Goal: Use online tool/utility: Utilize a website feature to perform a specific function

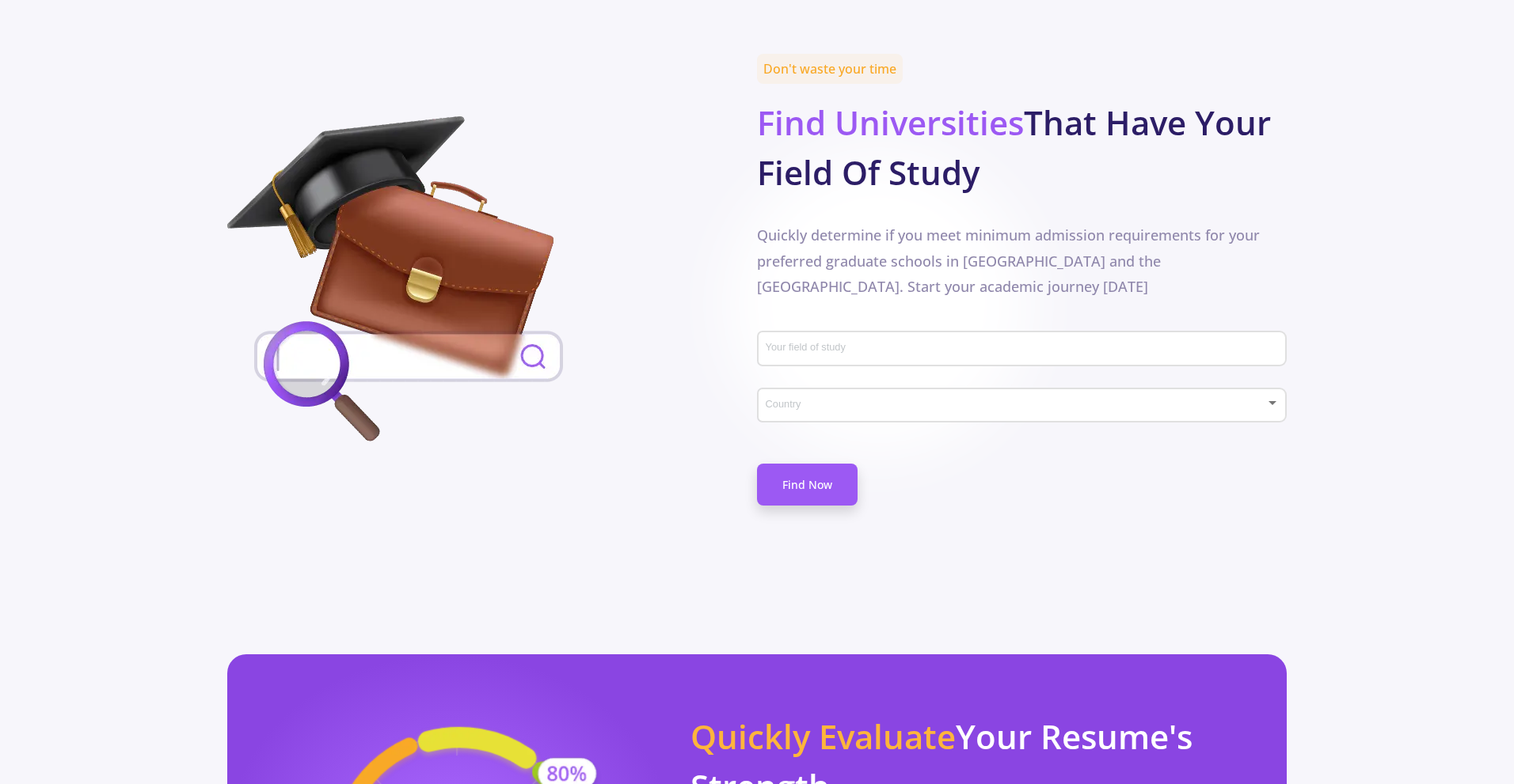
scroll to position [712, 0]
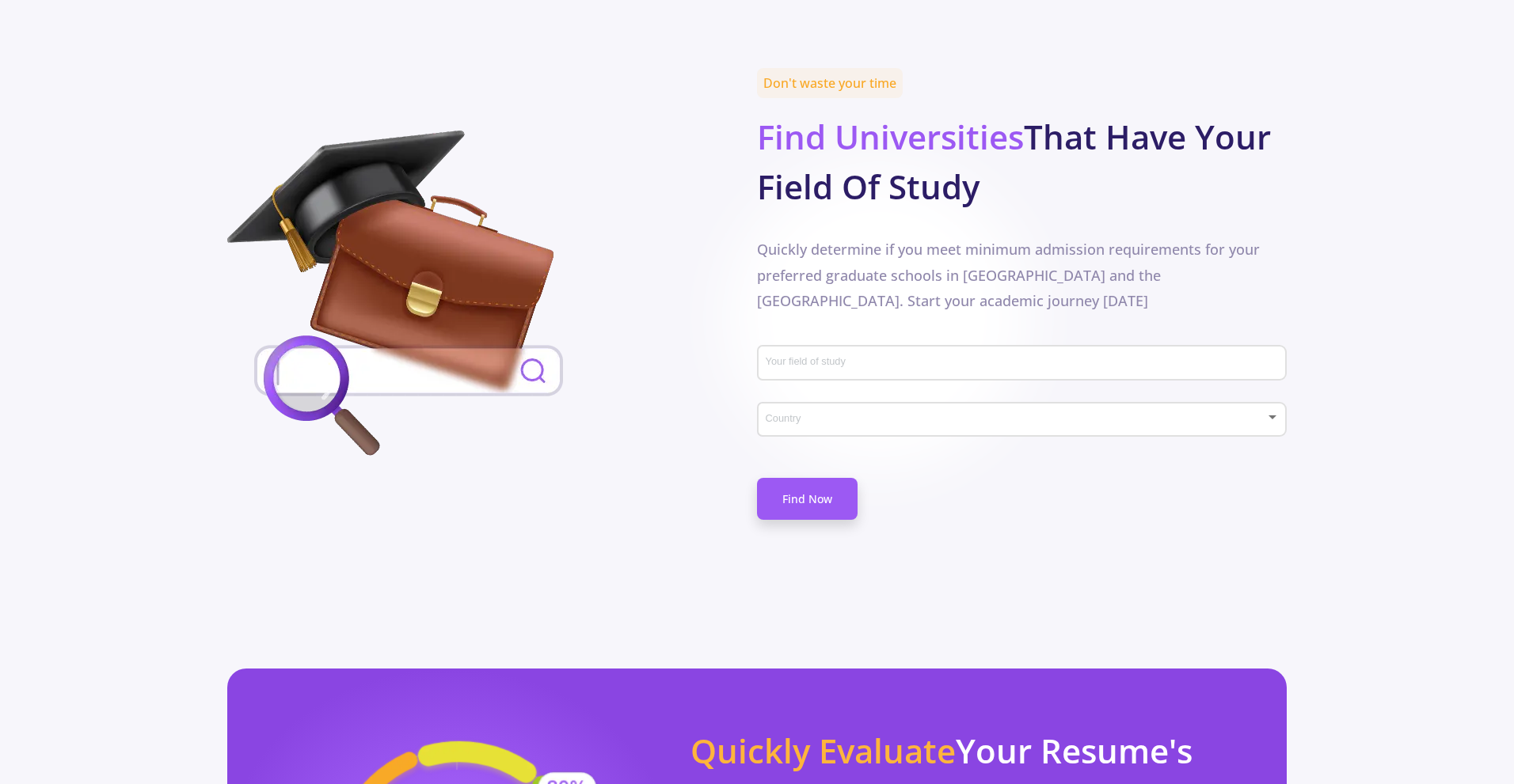
click at [953, 357] on input "Your field of study" at bounding box center [1025, 364] width 519 height 14
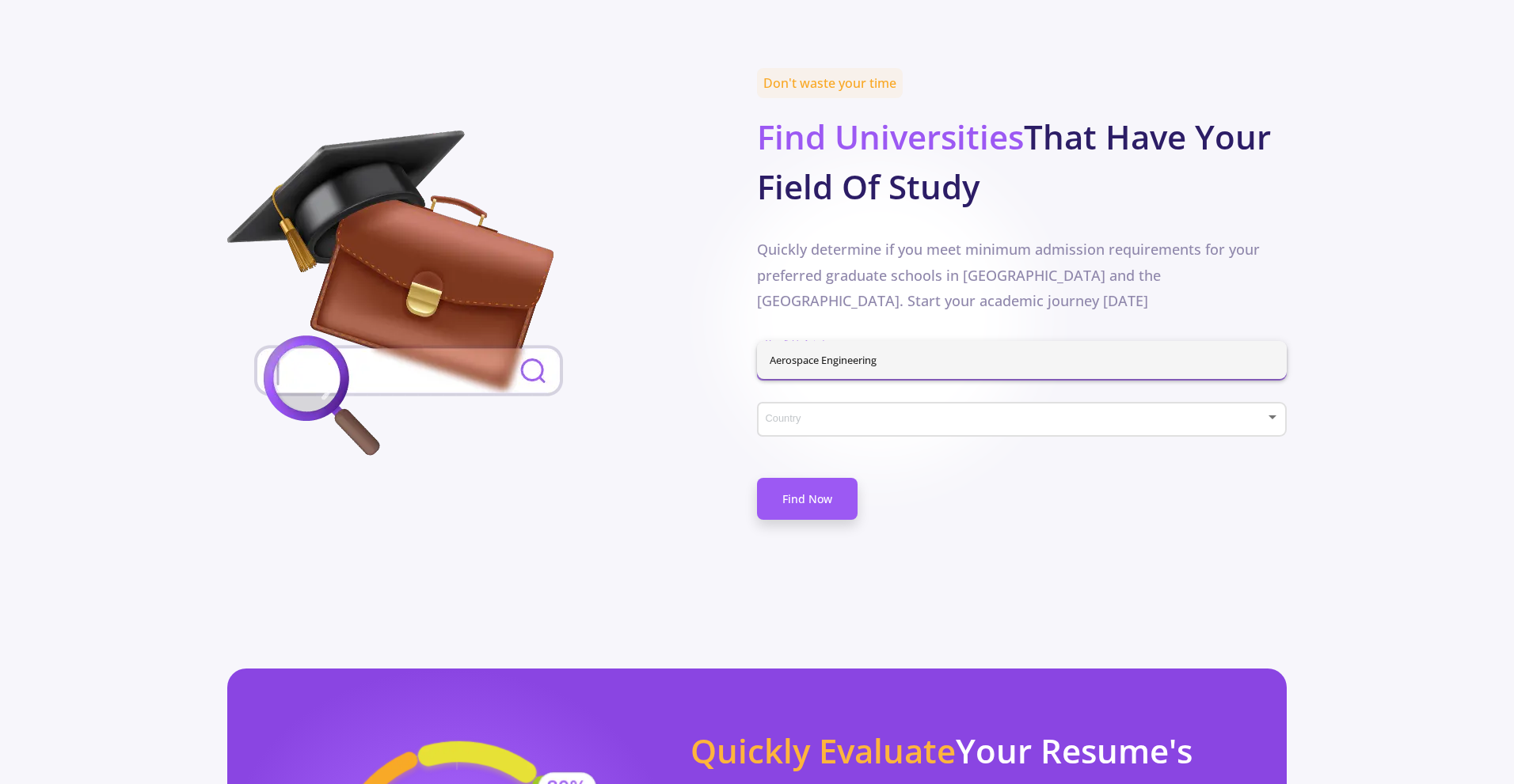
type input "a"
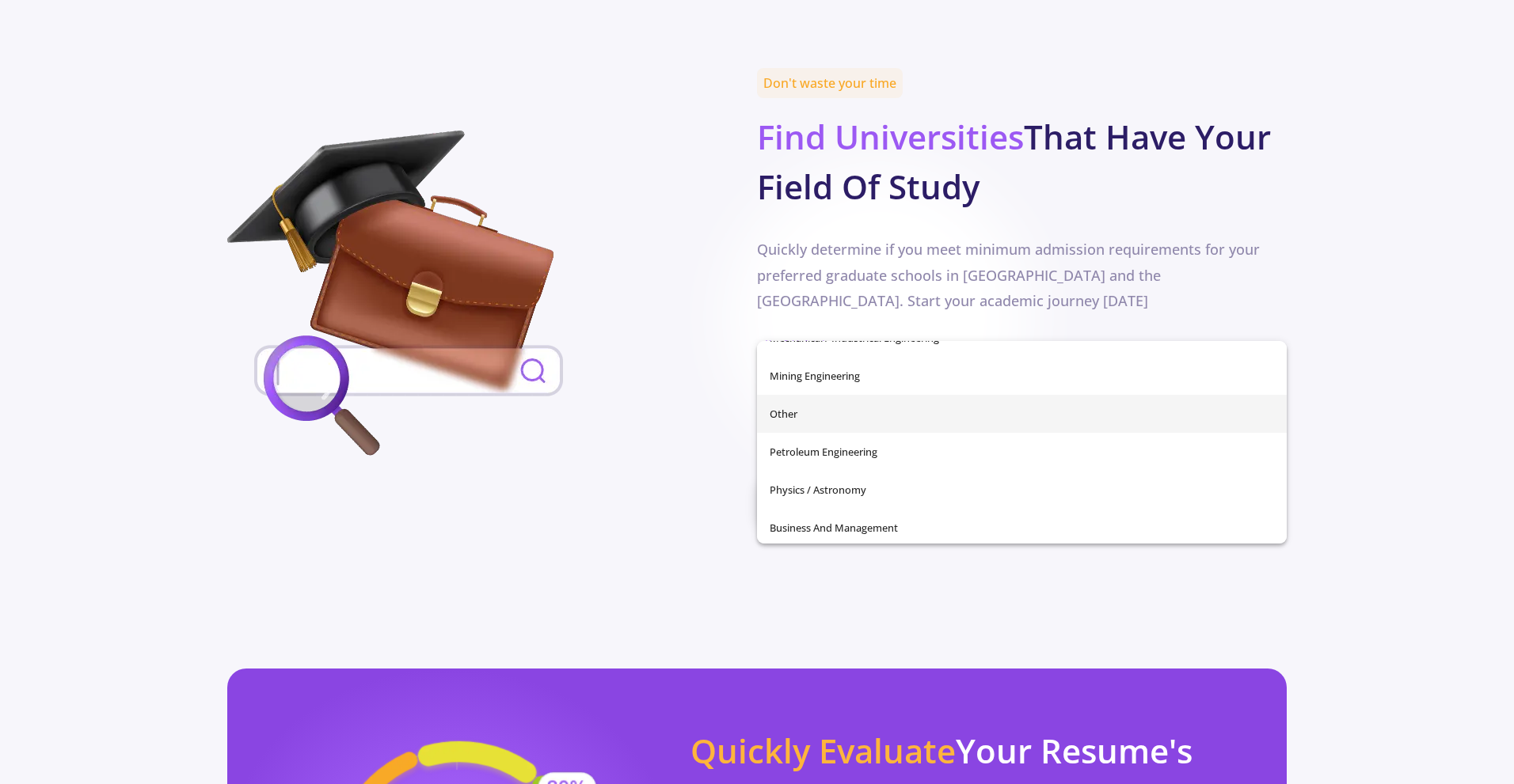
scroll to position [557, 0]
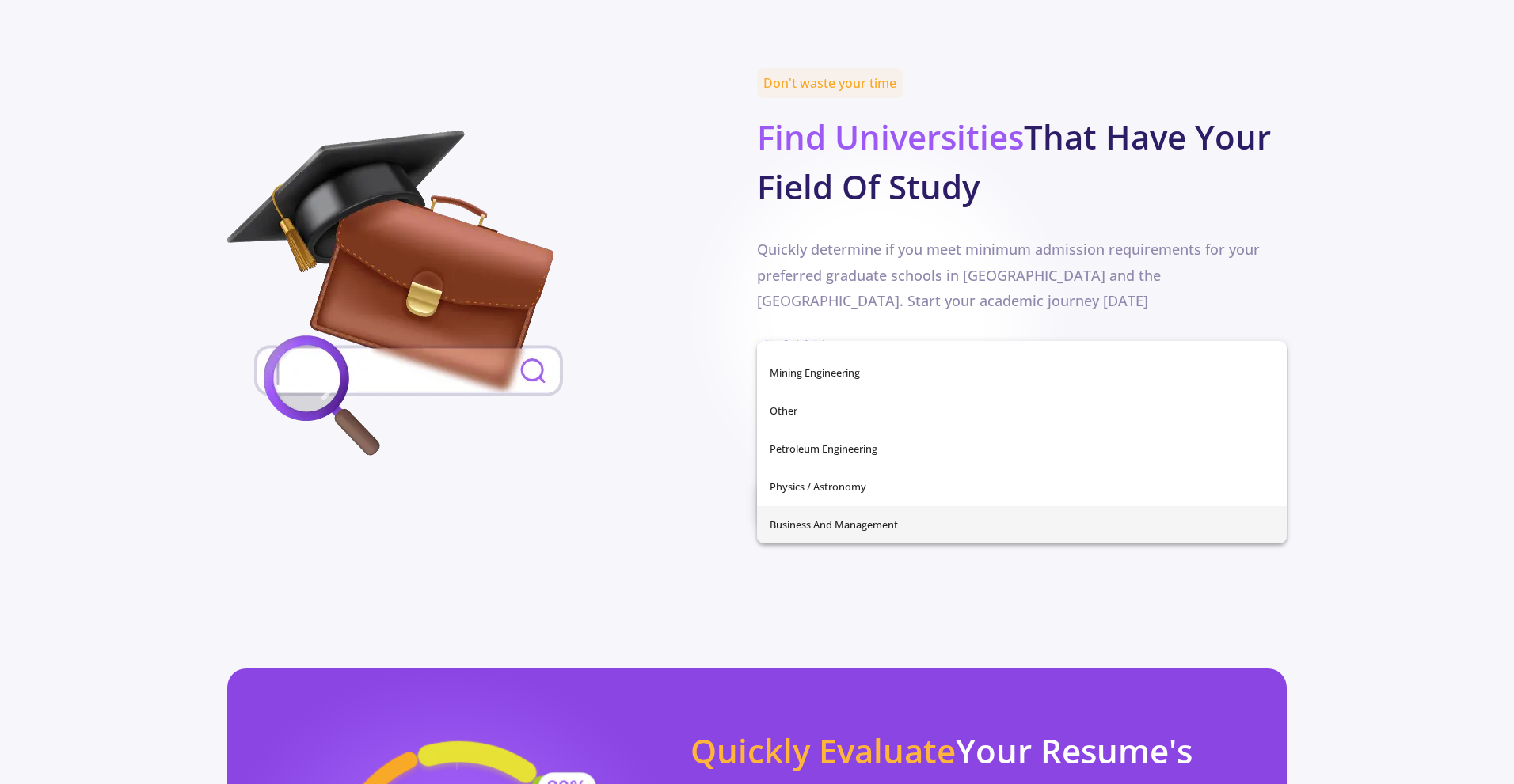
click at [910, 529] on span "Business and Management" at bounding box center [1022, 525] width 505 height 38
type input "Business and Management"
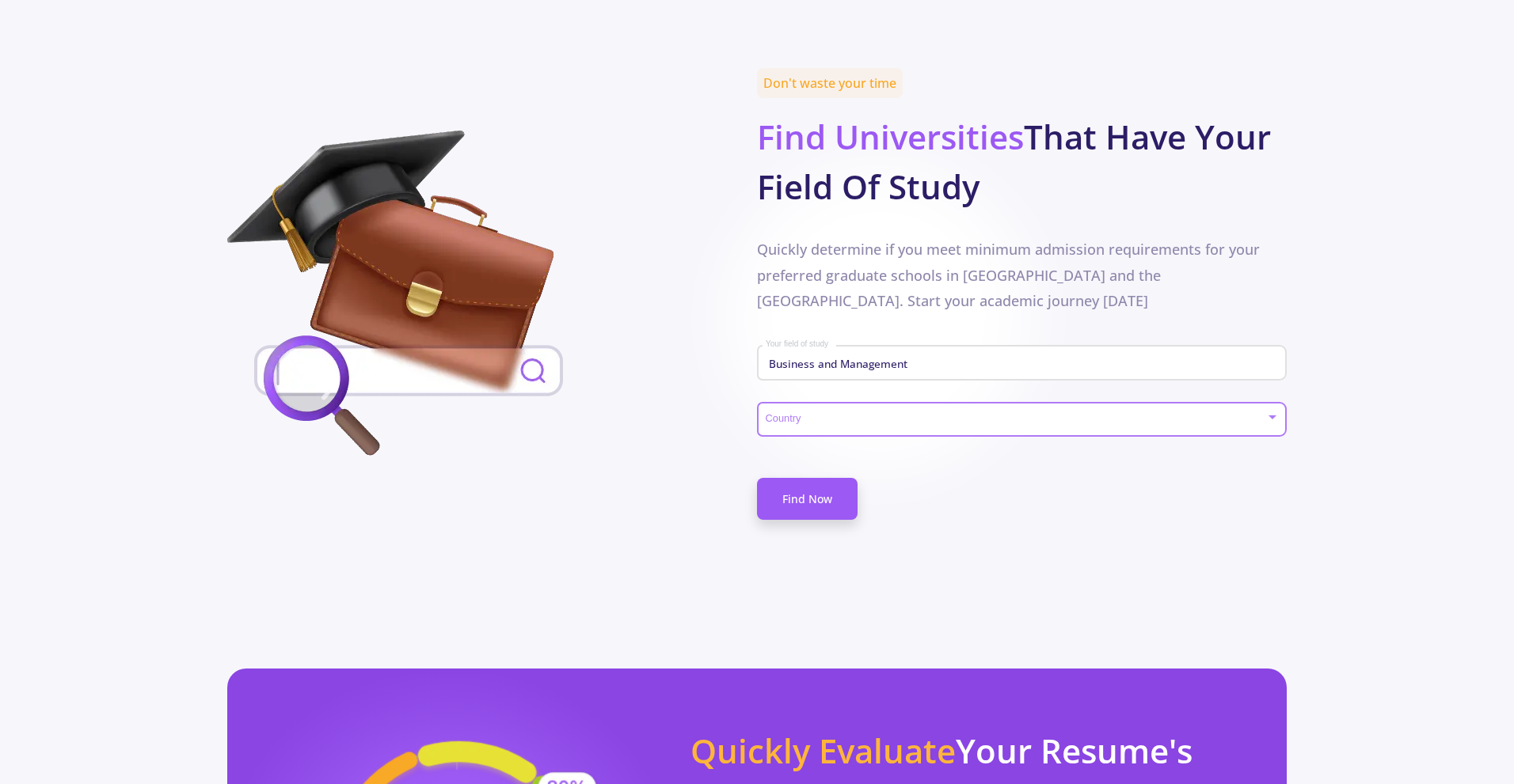
click at [898, 415] on span at bounding box center [1017, 421] width 497 height 12
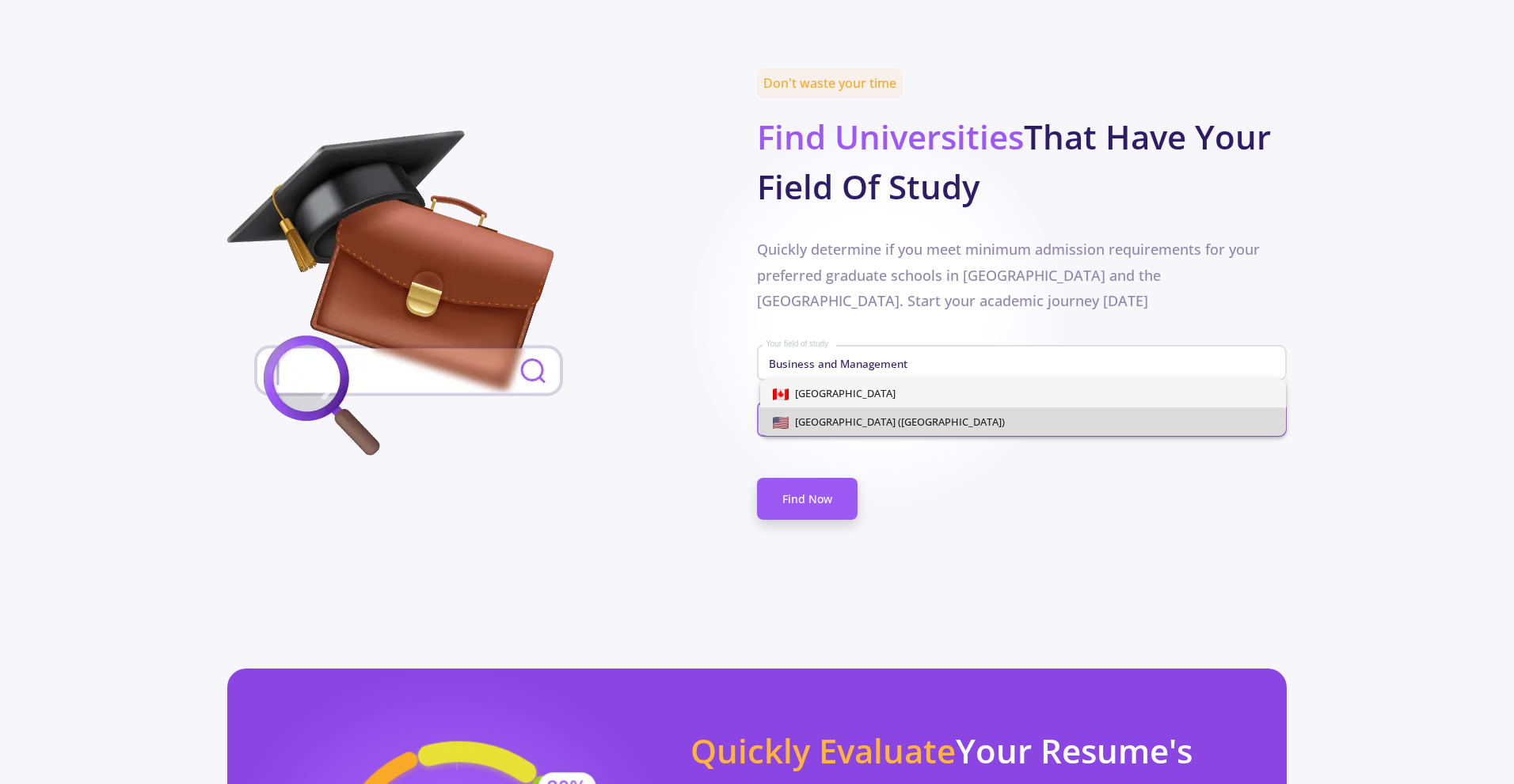
click at [898, 425] on span "[GEOGRAPHIC_DATA] ([GEOGRAPHIC_DATA])" at bounding box center [897, 422] width 216 height 14
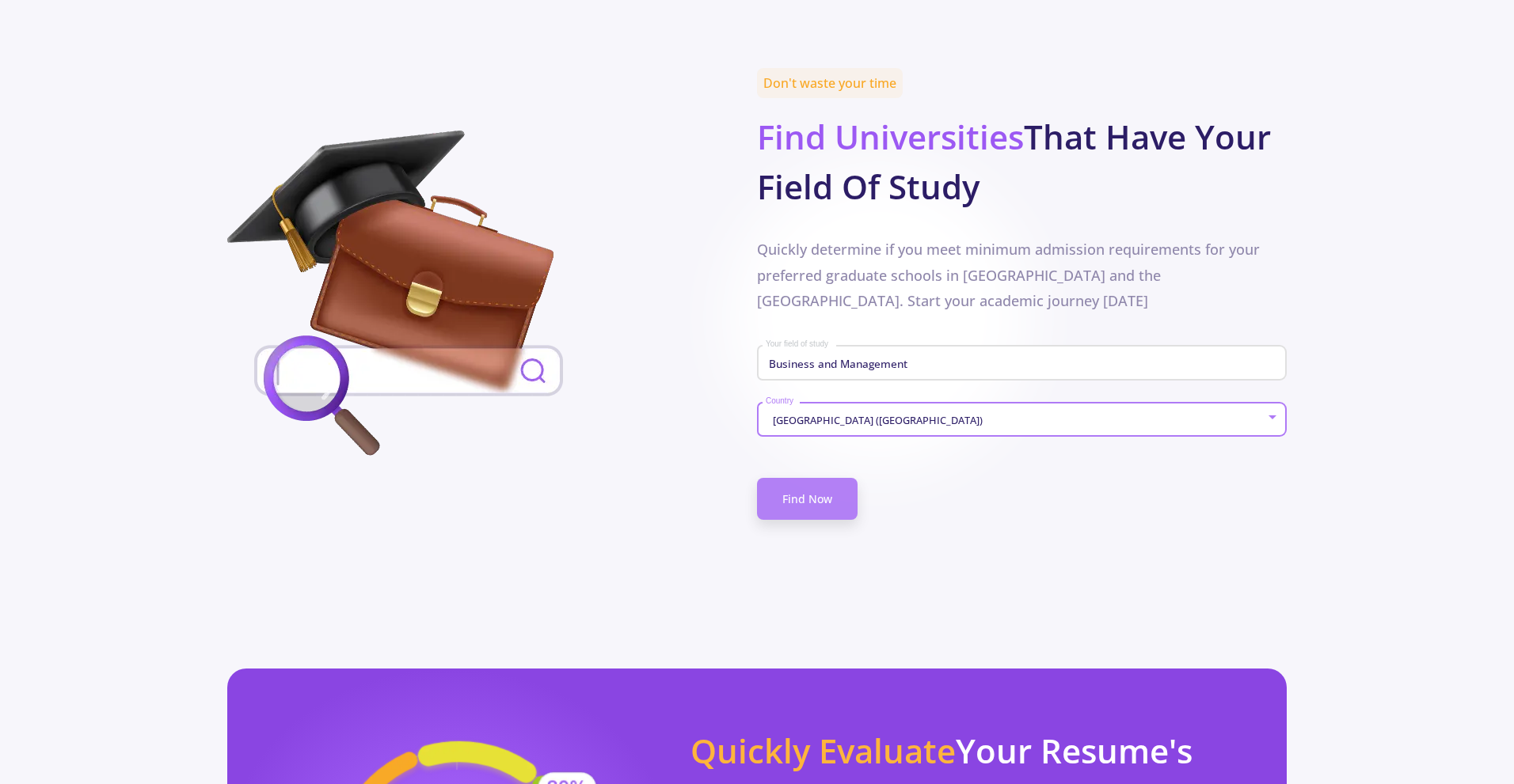
click at [843, 478] on link "Find Now" at bounding box center [807, 500] width 101 height 42
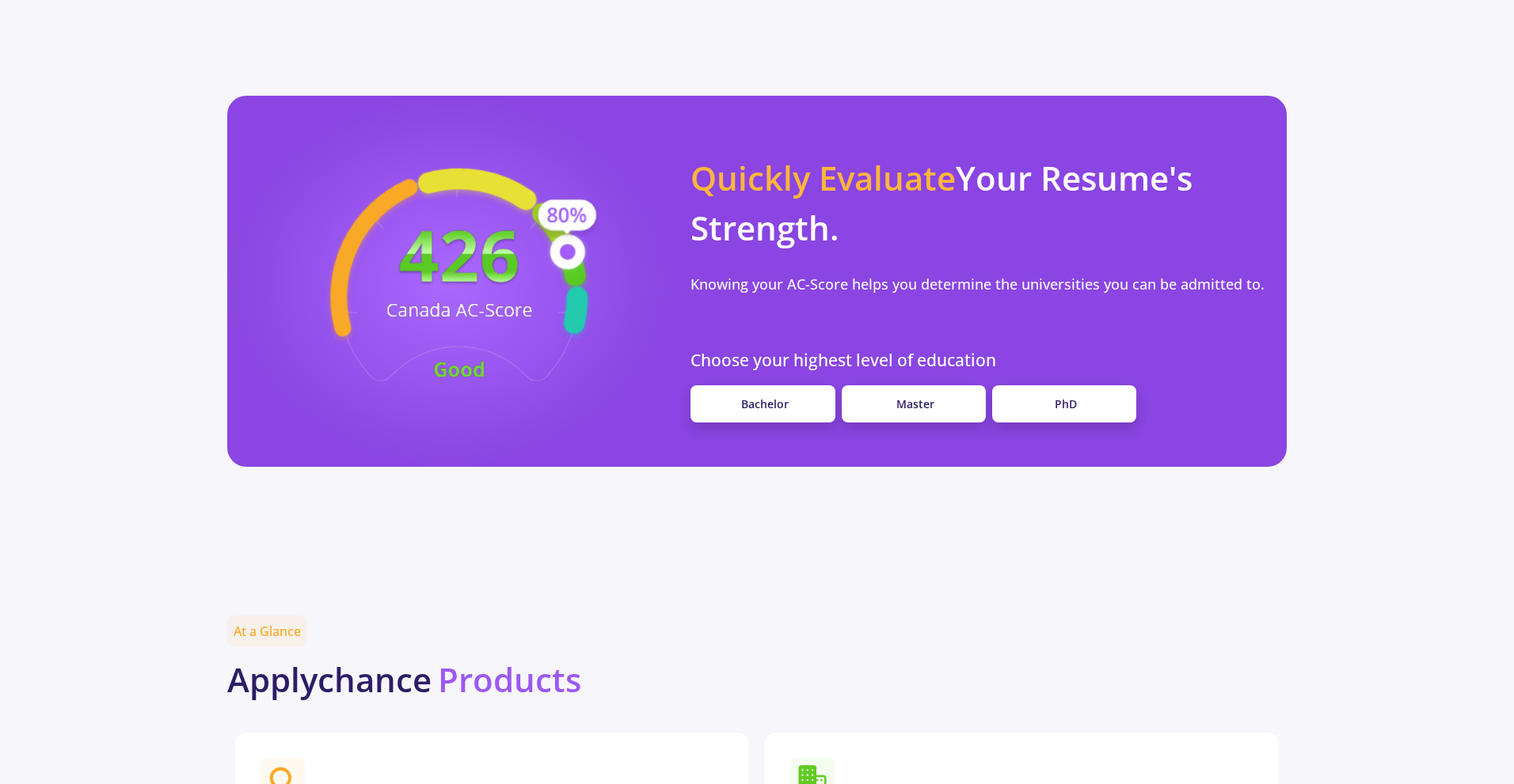
scroll to position [1266, 0]
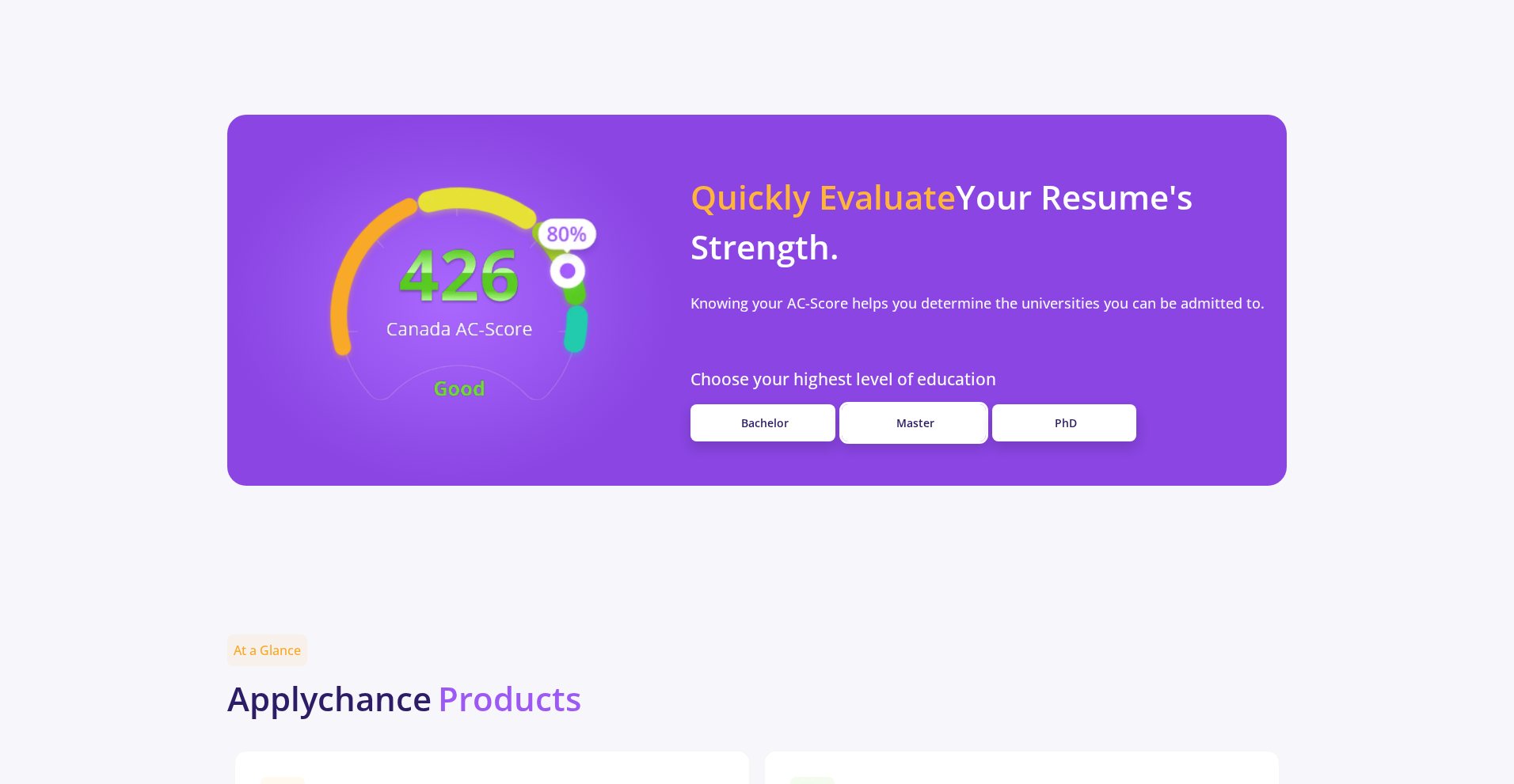
click at [908, 416] on span "Master" at bounding box center [916, 424] width 38 height 15
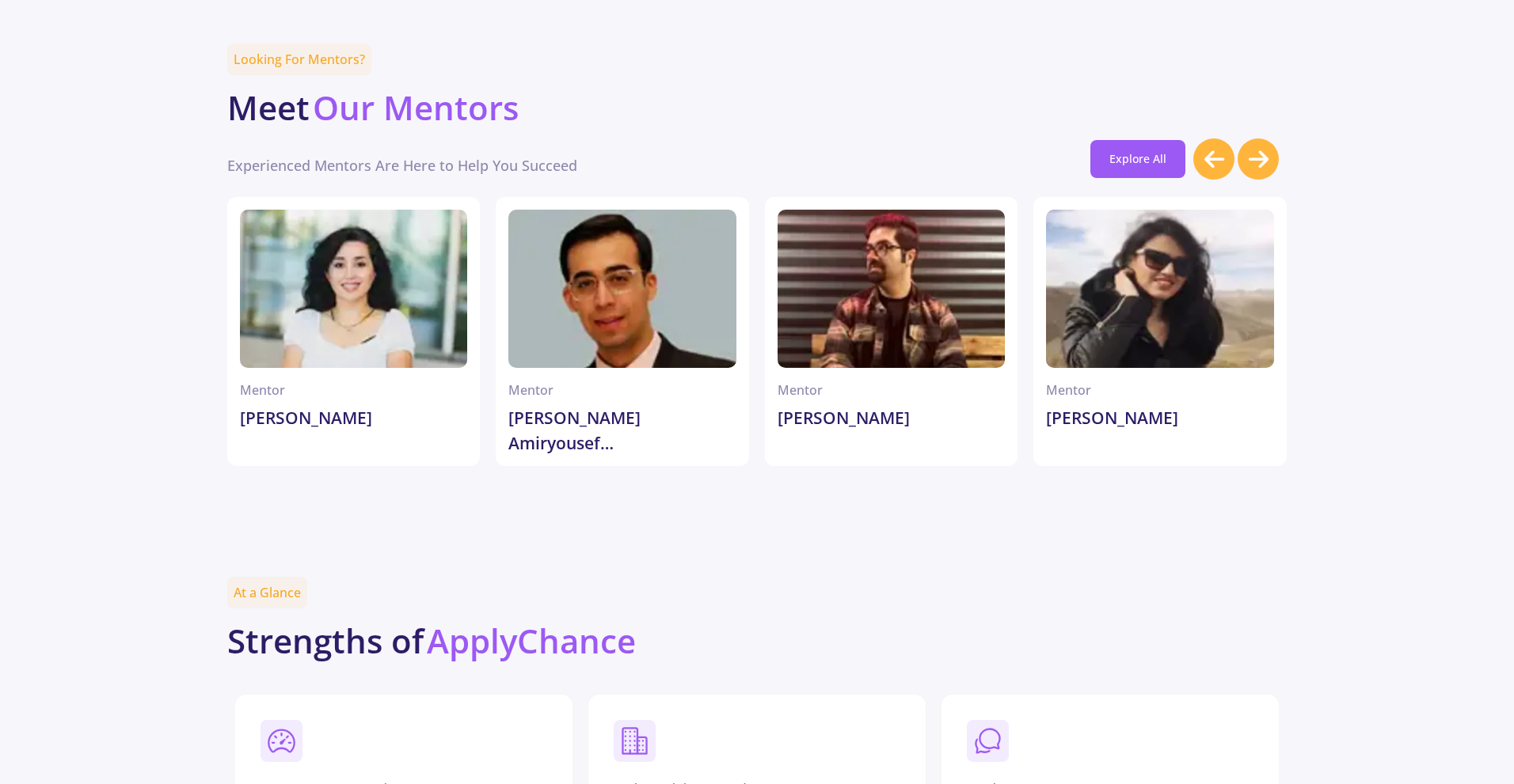
scroll to position [4322, 0]
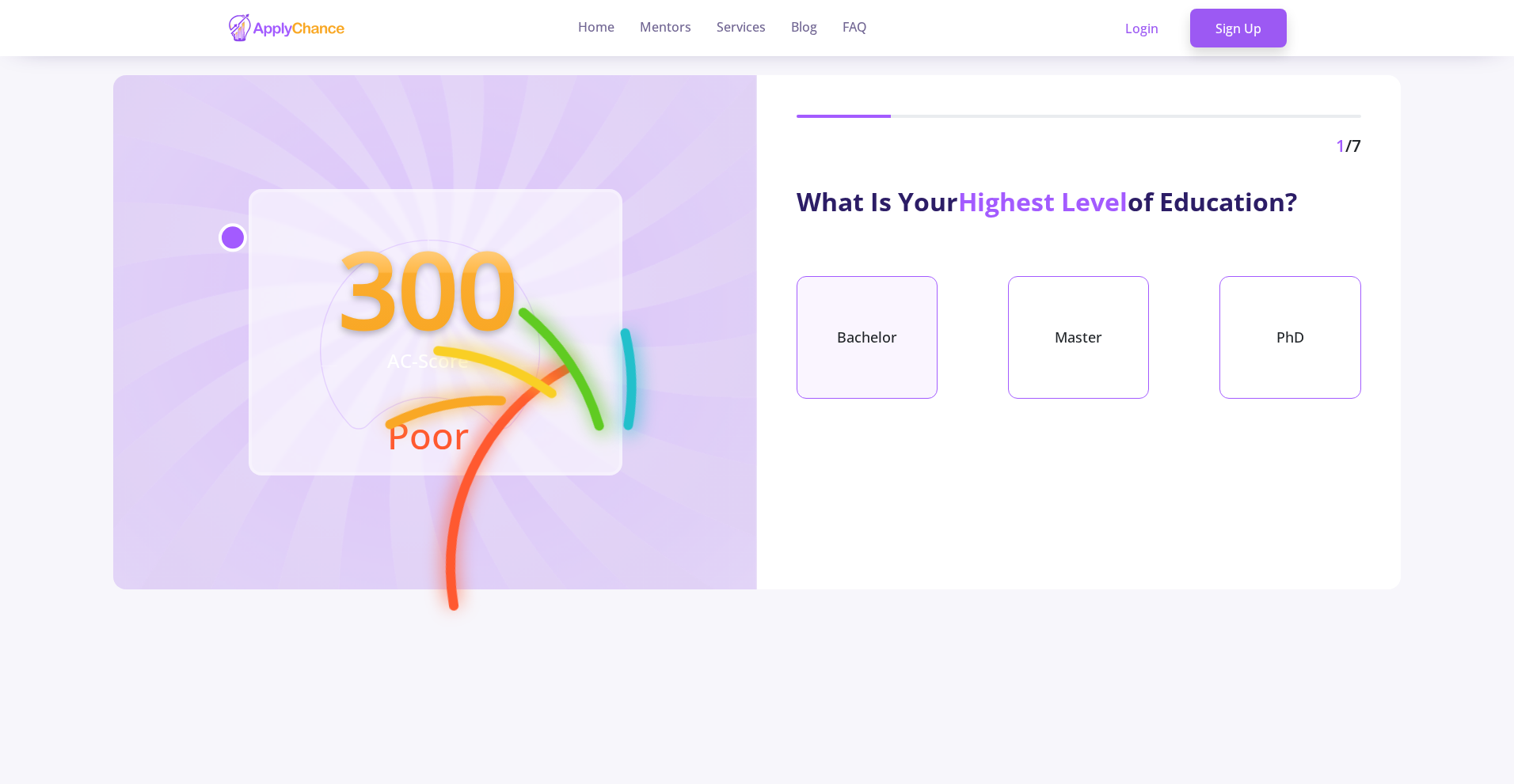
click at [914, 344] on div "Bachelor" at bounding box center [867, 338] width 141 height 123
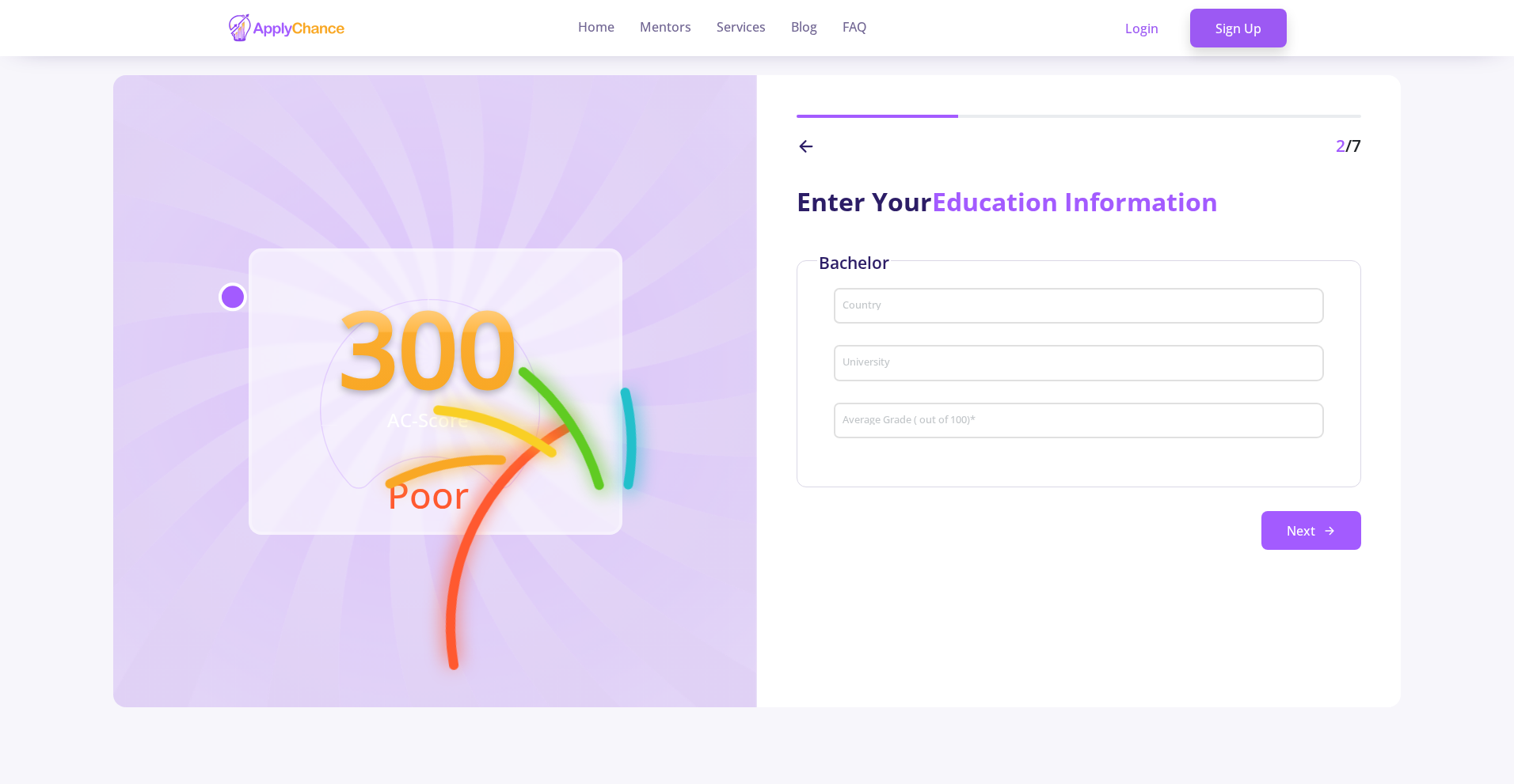
click at [916, 299] on div "Country" at bounding box center [1079, 303] width 474 height 41
type input "[GEOGRAPHIC_DATA]"
click at [984, 366] on input "University" at bounding box center [1081, 364] width 479 height 14
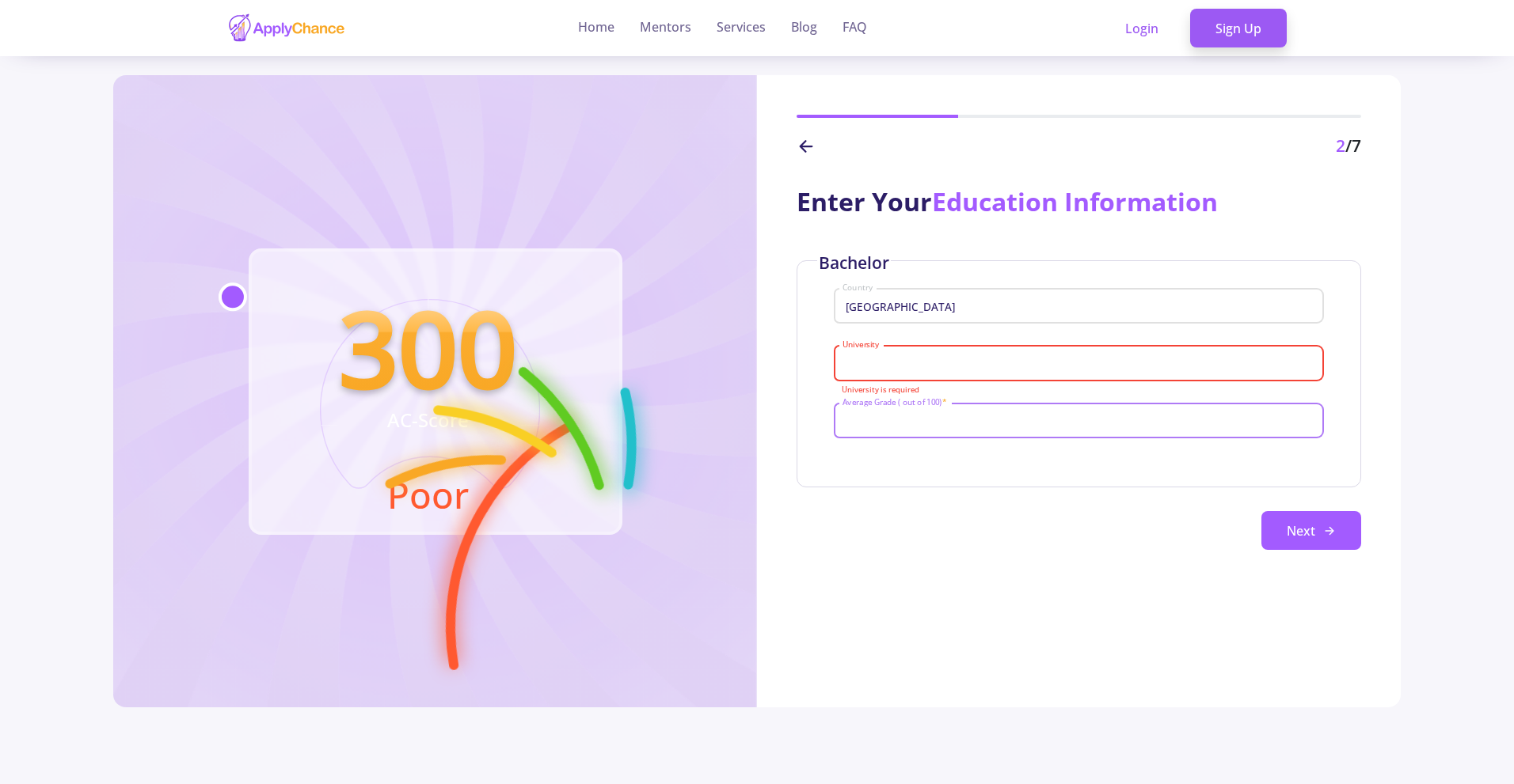
click at [997, 416] on input "Average Grade ( out of 100) *" at bounding box center [1081, 422] width 479 height 14
drag, startPoint x: 1271, startPoint y: 501, endPoint x: 1316, endPoint y: 537, distance: 57.6
click at [1302, 527] on div "Bachelor [GEOGRAPHIC_DATA] is required Average Grade ( out of 100) * Next" at bounding box center [1079, 405] width 564 height 290
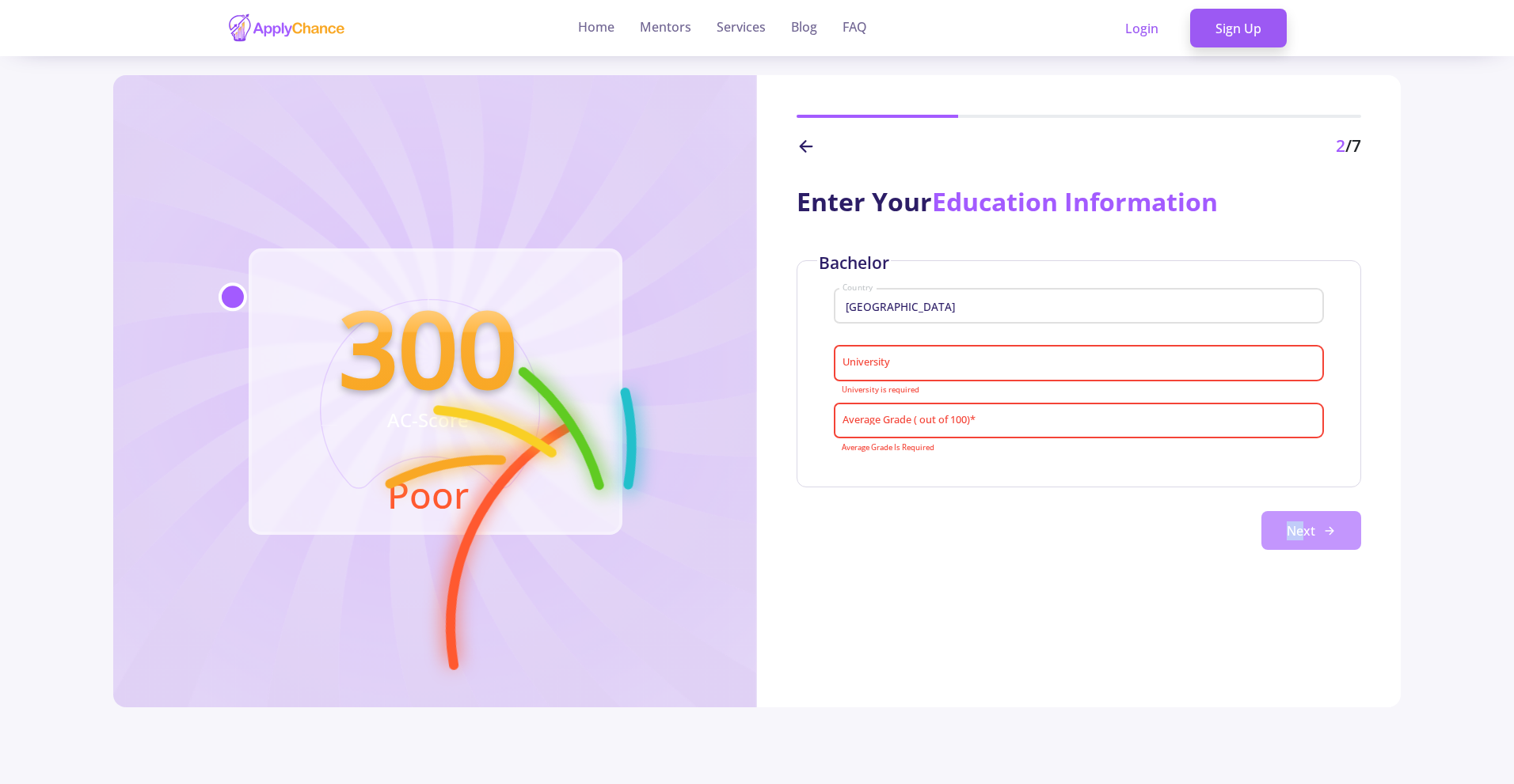
click at [1316, 537] on button "Next" at bounding box center [1311, 530] width 100 height 39
